Goal: Book appointment/travel/reservation

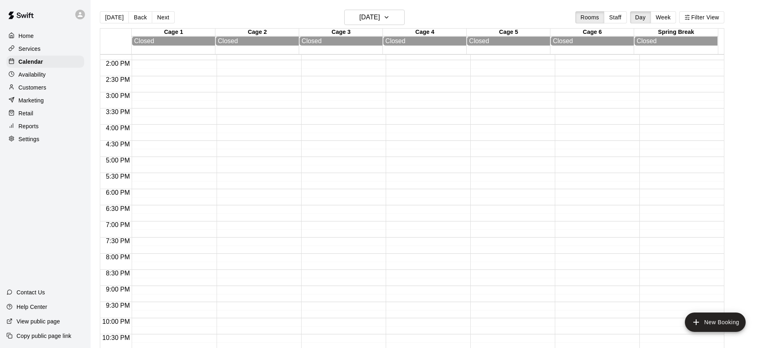
scroll to position [7, 0]
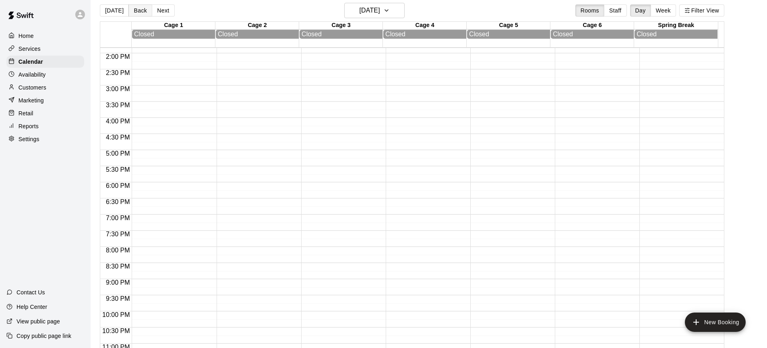
click at [136, 10] on button "Back" at bounding box center [140, 10] width 24 height 12
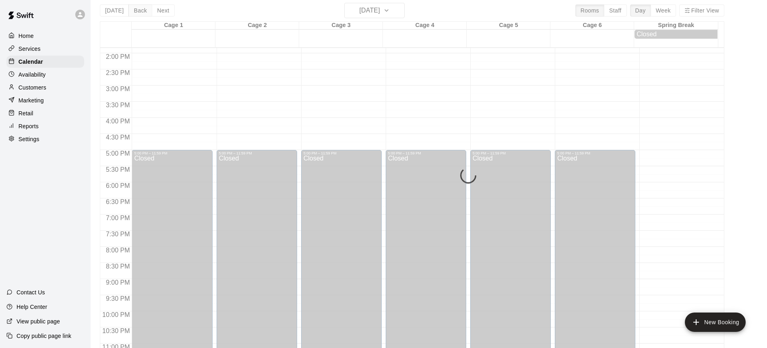
click at [136, 13] on button "Back" at bounding box center [140, 10] width 24 height 12
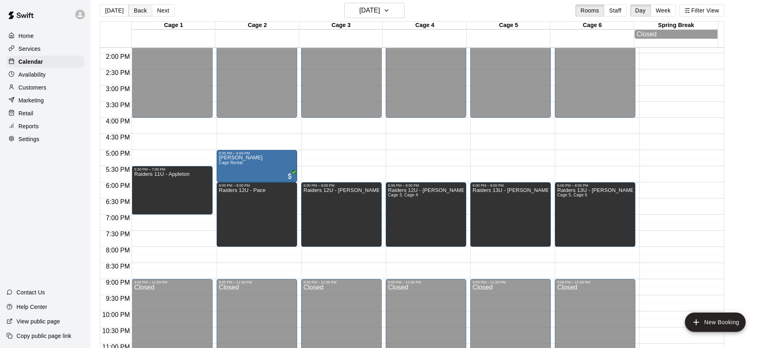
click at [138, 7] on button "Back" at bounding box center [140, 10] width 24 height 12
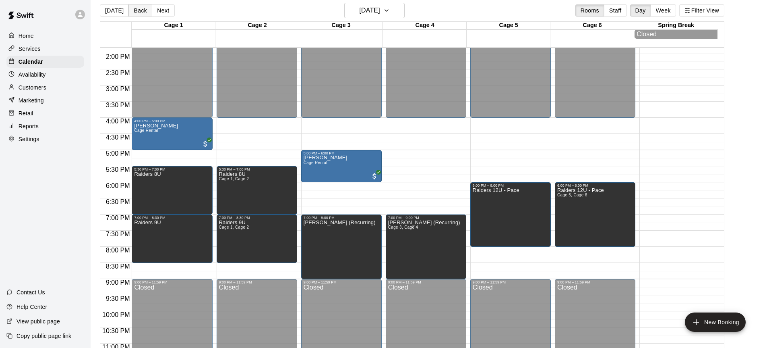
click at [139, 9] on button "Back" at bounding box center [140, 10] width 24 height 12
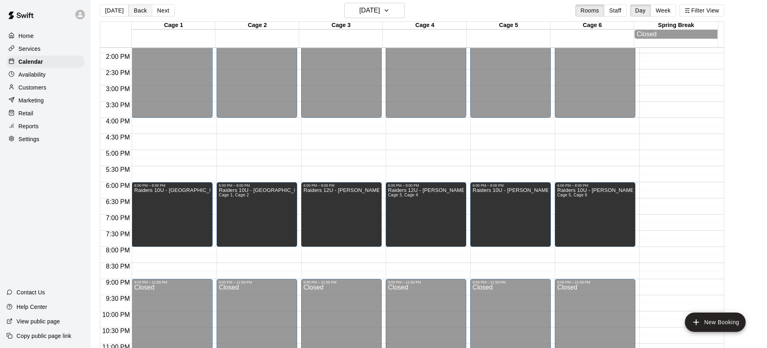
click at [137, 11] on button "Back" at bounding box center [140, 10] width 24 height 12
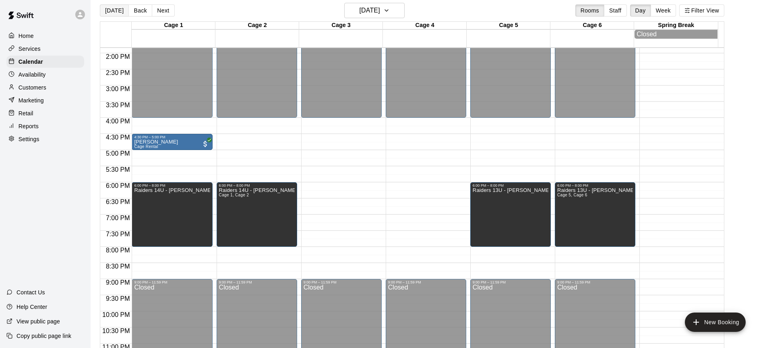
click at [119, 8] on button "[DATE]" at bounding box center [114, 10] width 29 height 12
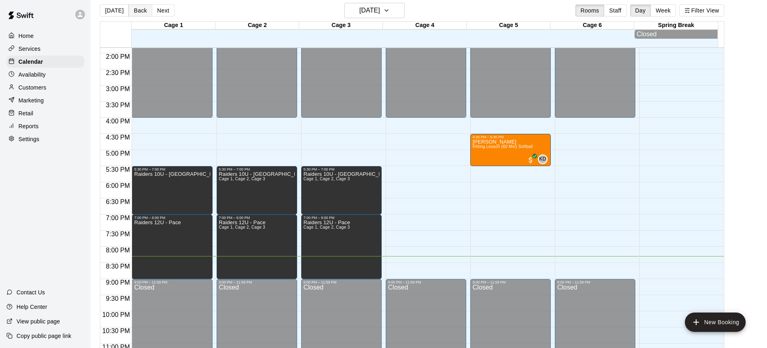
click at [133, 11] on button "Back" at bounding box center [140, 10] width 24 height 12
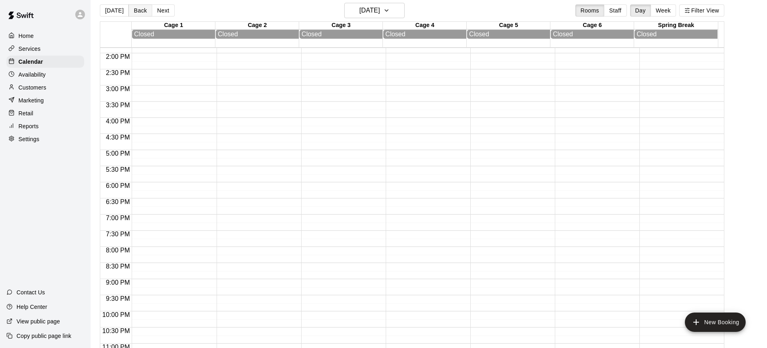
click at [136, 9] on button "Back" at bounding box center [140, 10] width 24 height 12
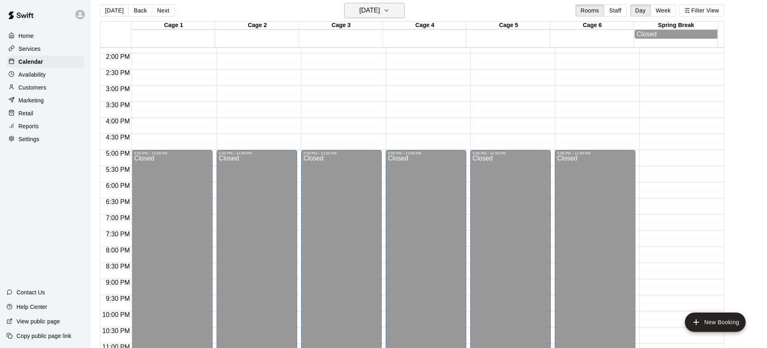
click at [376, 10] on h6 "[DATE]" at bounding box center [370, 10] width 21 height 11
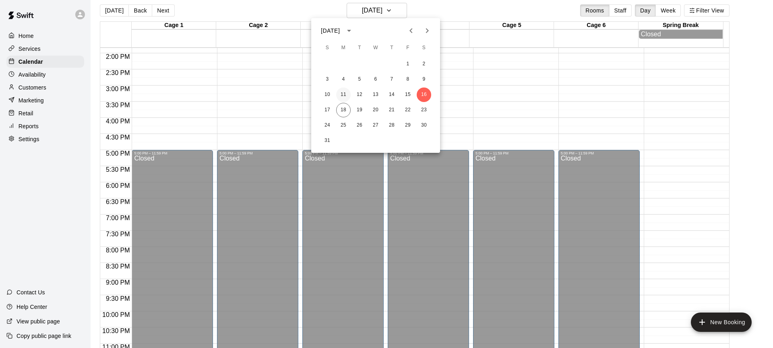
click at [350, 94] on button "11" at bounding box center [343, 94] width 15 height 15
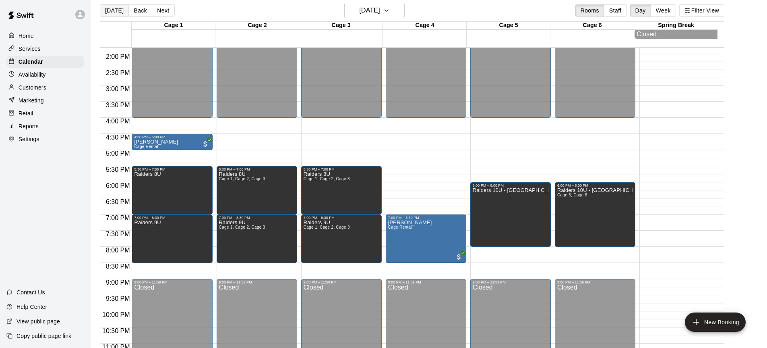
click at [110, 12] on button "[DATE]" at bounding box center [114, 10] width 29 height 12
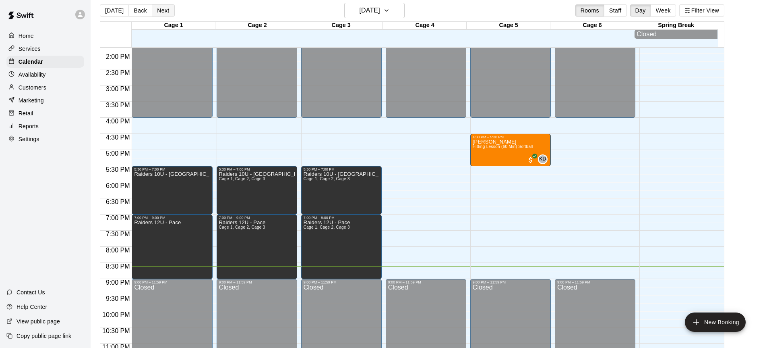
click at [158, 16] on button "Next" at bounding box center [163, 10] width 23 height 12
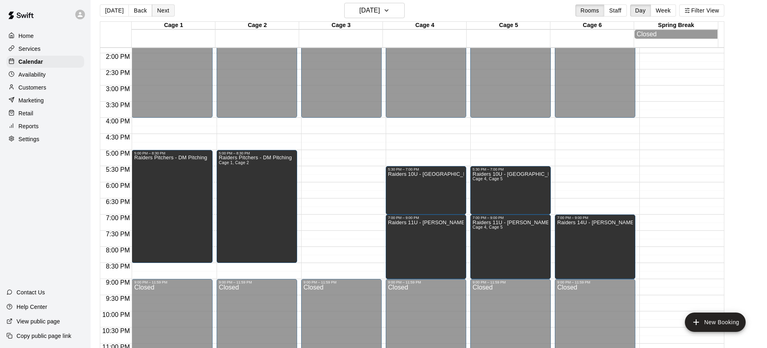
click at [168, 13] on button "Next" at bounding box center [163, 10] width 23 height 12
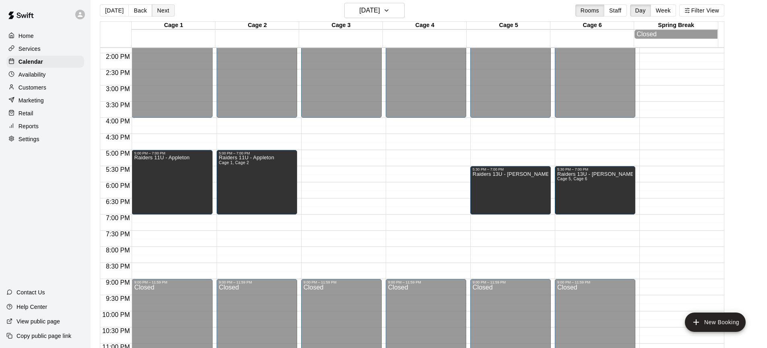
click at [170, 8] on button "Next" at bounding box center [163, 10] width 23 height 12
